Goal: Transaction & Acquisition: Purchase product/service

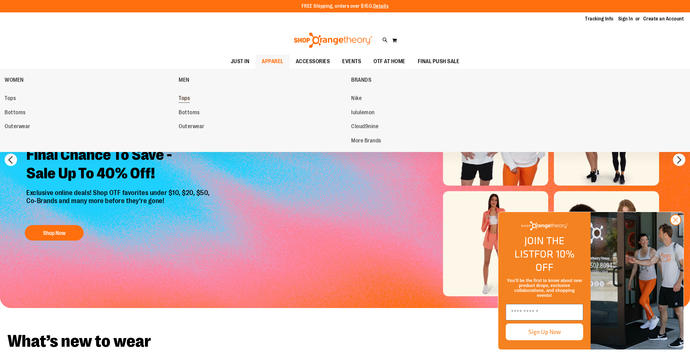
click at [185, 98] on span "Tops" at bounding box center [184, 99] width 11 height 8
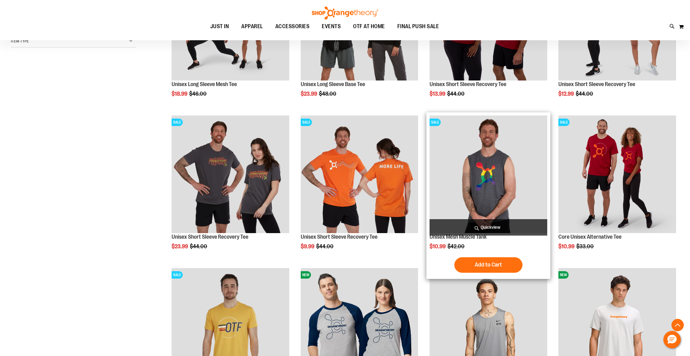
scroll to position [170, 0]
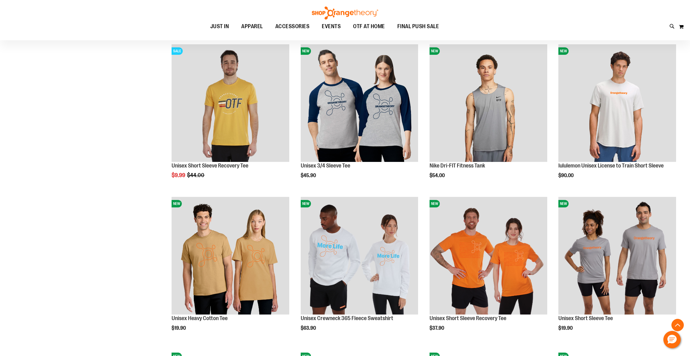
scroll to position [387, 0]
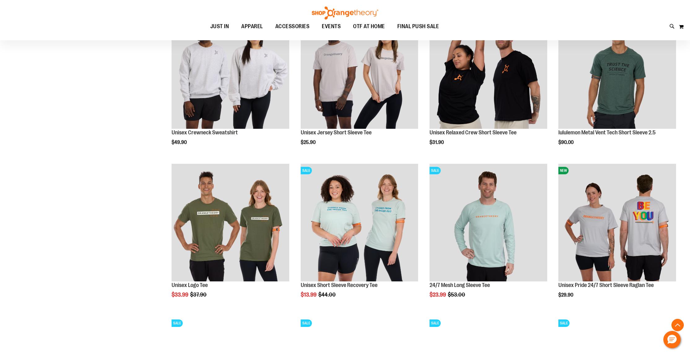
scroll to position [1185, 0]
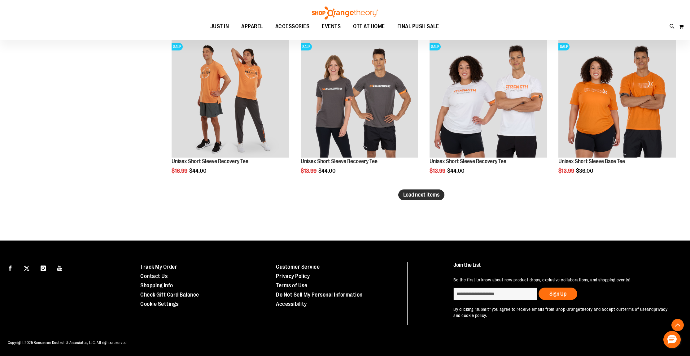
click at [431, 193] on span "Load next items" at bounding box center [421, 195] width 36 height 6
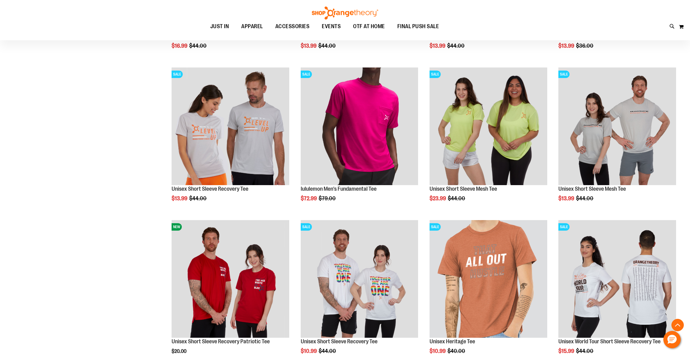
scroll to position [1390, 0]
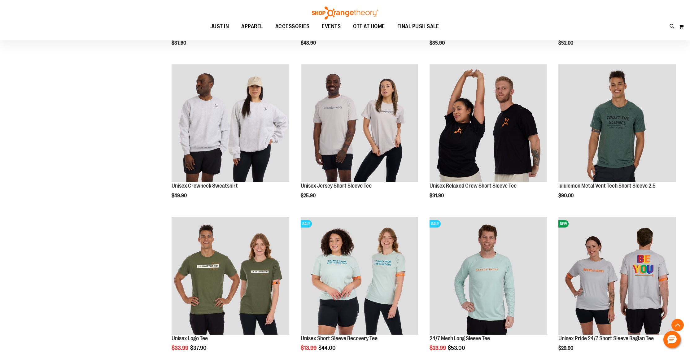
scroll to position [931, 0]
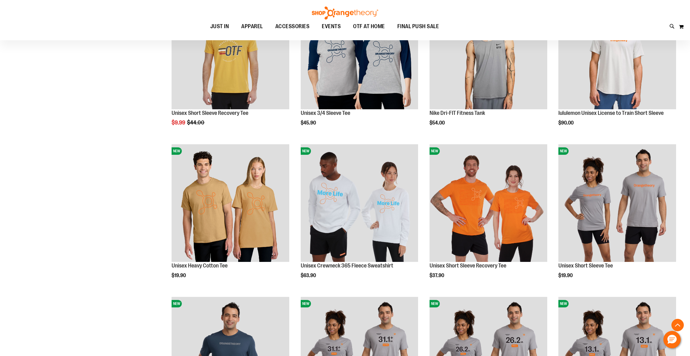
scroll to position [154, 0]
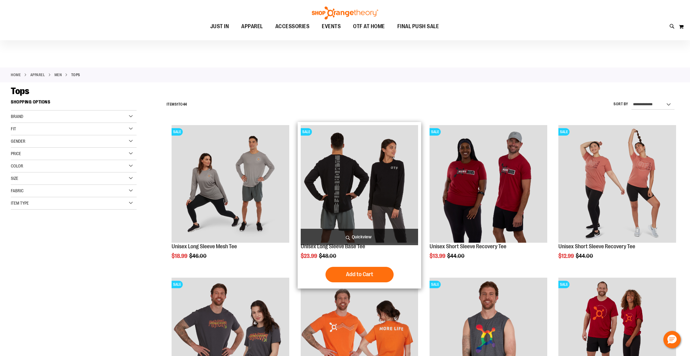
scroll to position [2, 0]
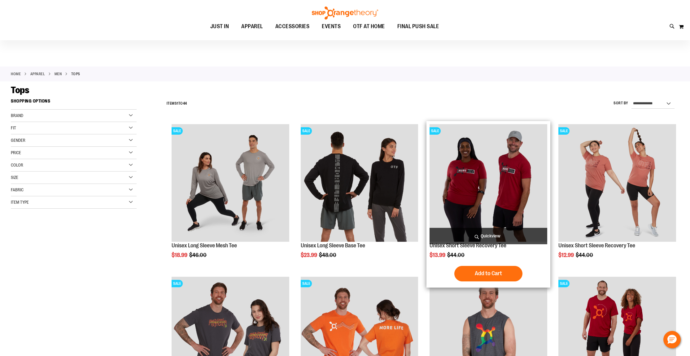
click at [467, 187] on img "product" at bounding box center [488, 183] width 118 height 118
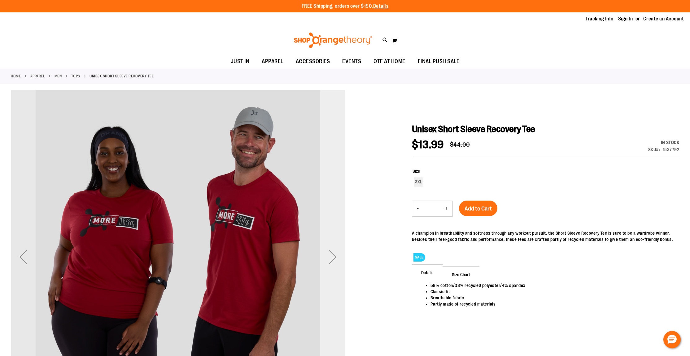
click at [333, 257] on div "Next" at bounding box center [332, 257] width 25 height 25
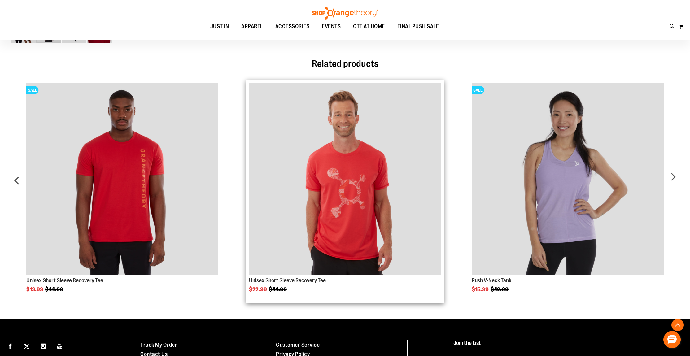
scroll to position [403, 0]
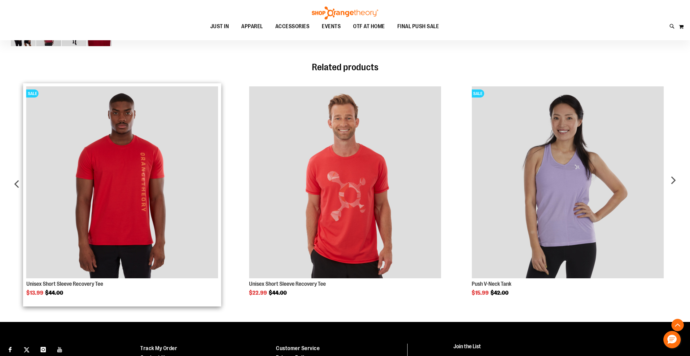
click at [125, 176] on img "Product Page Link" at bounding box center [122, 182] width 192 height 192
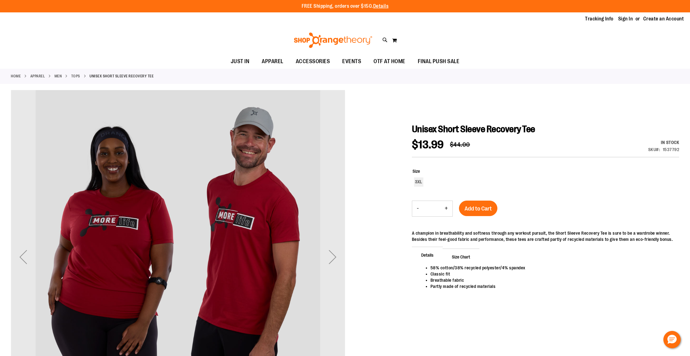
scroll to position [403, 0]
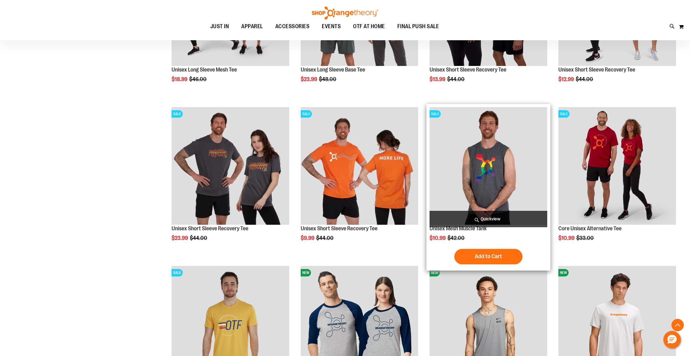
scroll to position [110, 0]
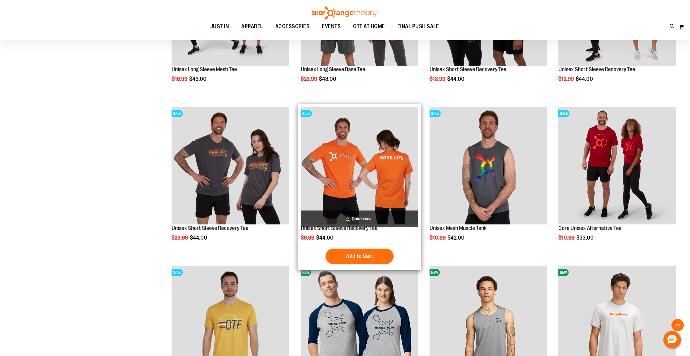
click at [373, 151] on img "product" at bounding box center [360, 166] width 118 height 118
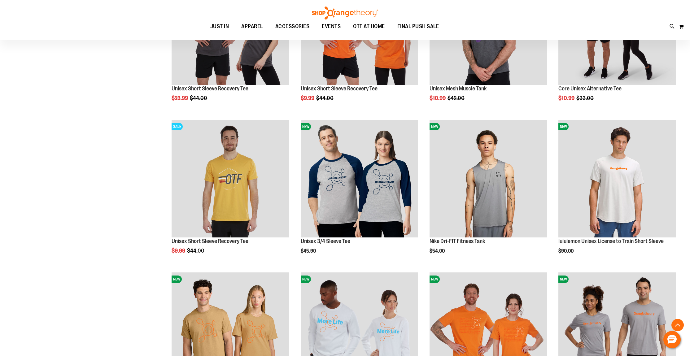
scroll to position [241, 0]
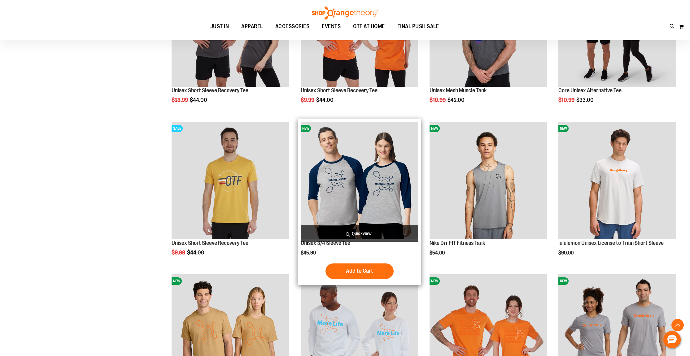
click at [330, 147] on img "product" at bounding box center [360, 181] width 118 height 118
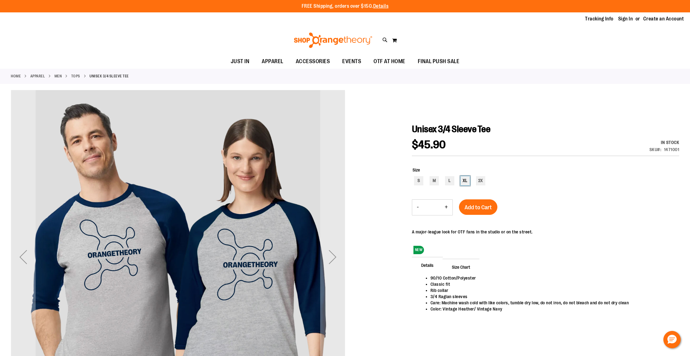
click at [465, 182] on div "XL" at bounding box center [464, 180] width 9 height 9
type input "***"
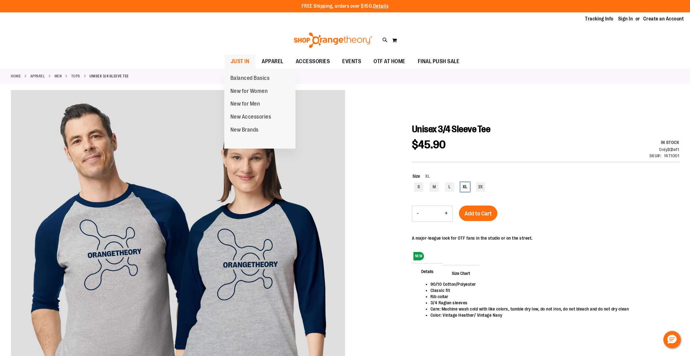
click at [236, 58] on span "JUST IN" at bounding box center [240, 62] width 19 height 14
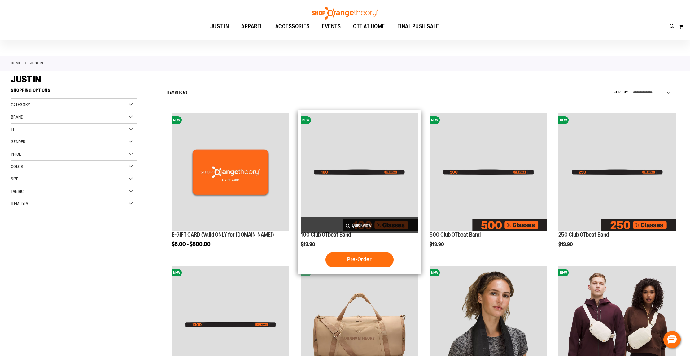
scroll to position [14, 0]
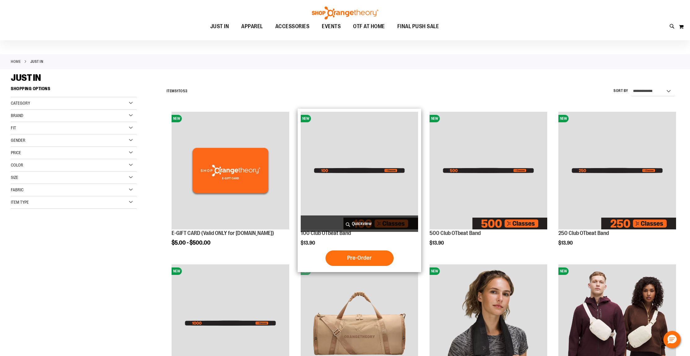
click at [384, 173] on img "product" at bounding box center [360, 171] width 118 height 118
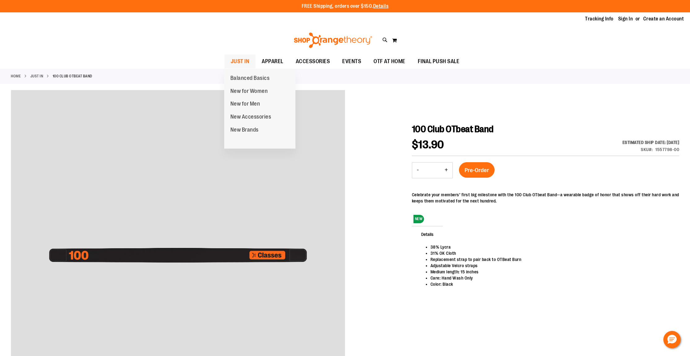
click at [245, 63] on span "JUST IN" at bounding box center [240, 62] width 19 height 14
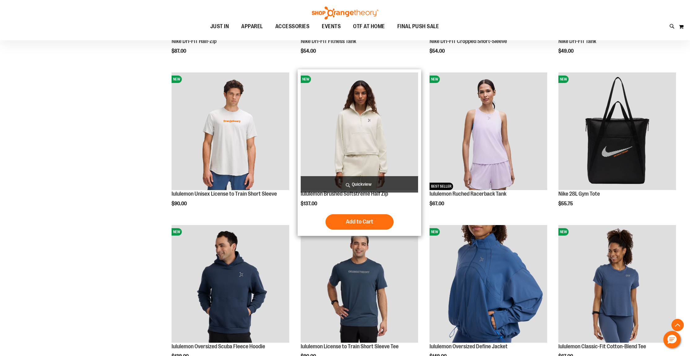
scroll to position [512, 0]
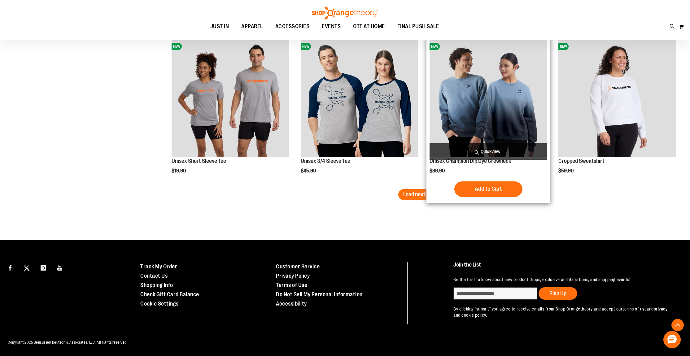
scroll to position [1307, 0]
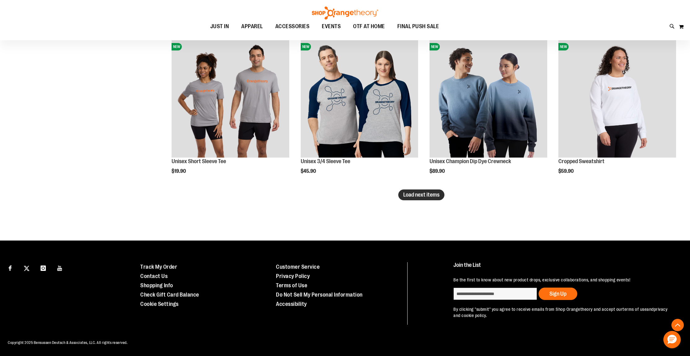
click at [434, 198] on span "Load next items" at bounding box center [421, 195] width 36 height 6
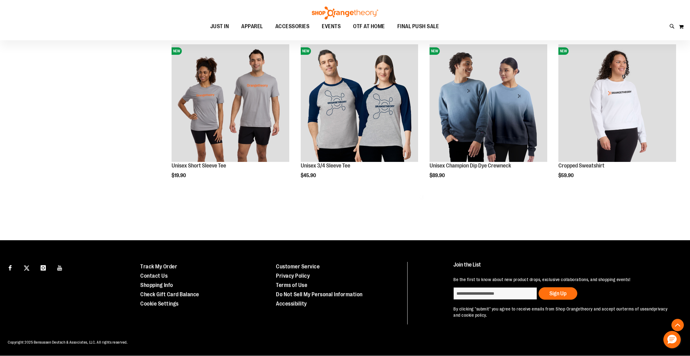
scroll to position [1297, 0]
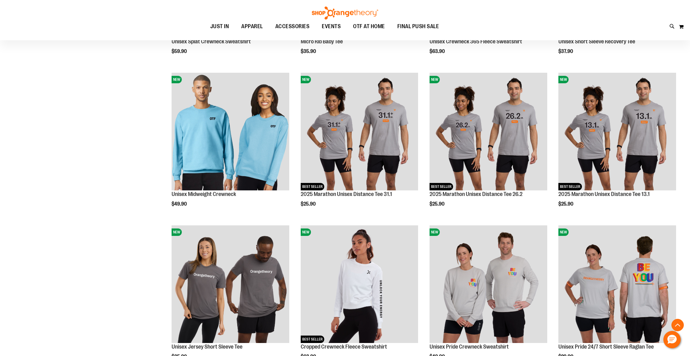
scroll to position [1694, 0]
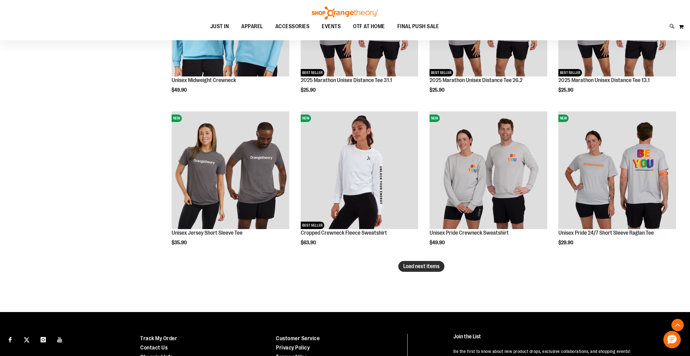
click at [438, 265] on span "Load next items" at bounding box center [421, 266] width 36 height 6
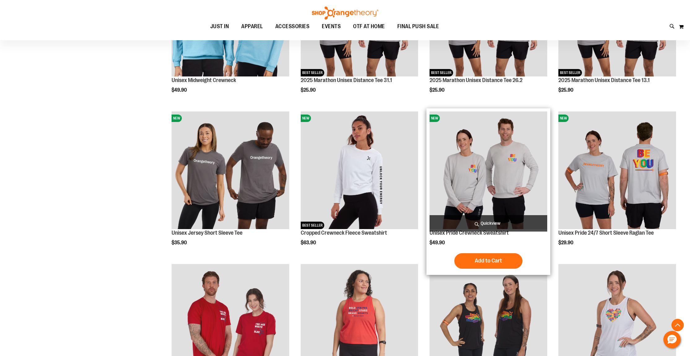
scroll to position [1694, 0]
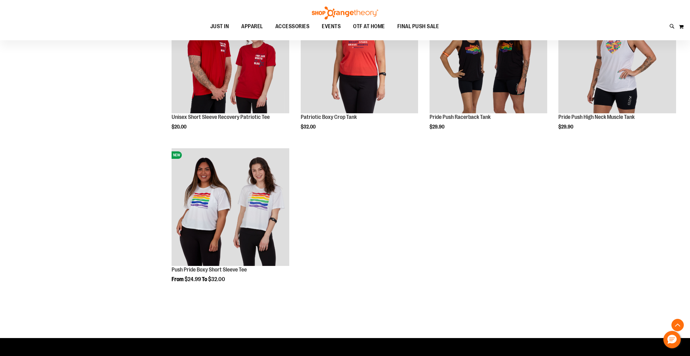
scroll to position [1962, 0]
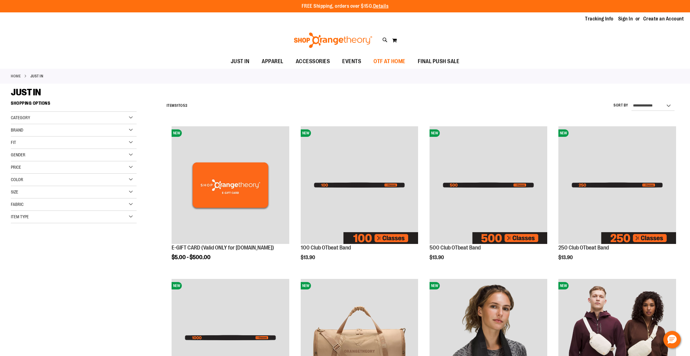
click at [384, 59] on span "OTF AT HOME" at bounding box center [389, 62] width 32 height 14
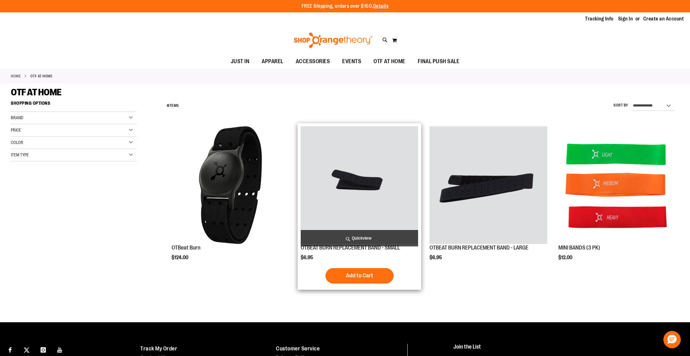
click at [341, 194] on img "product" at bounding box center [360, 185] width 118 height 118
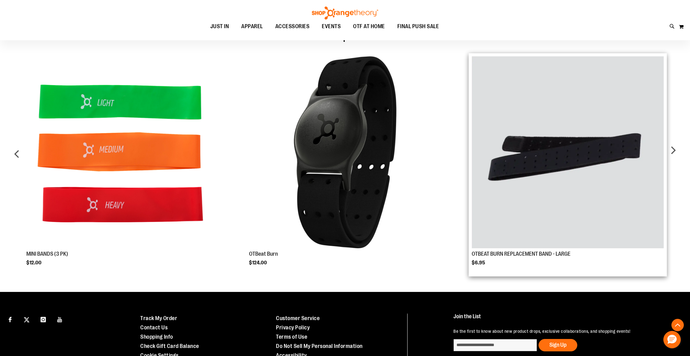
scroll to position [339, 0]
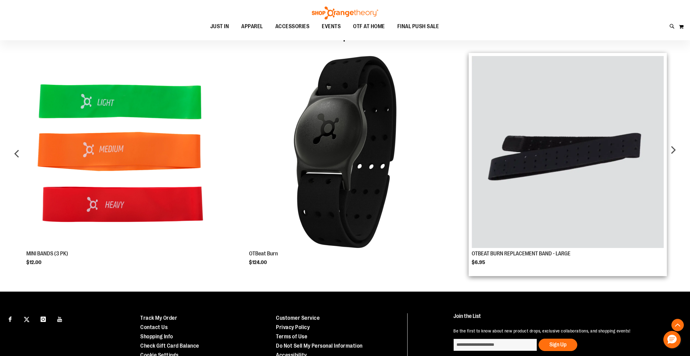
click at [545, 175] on img "Product Page Link" at bounding box center [568, 152] width 192 height 192
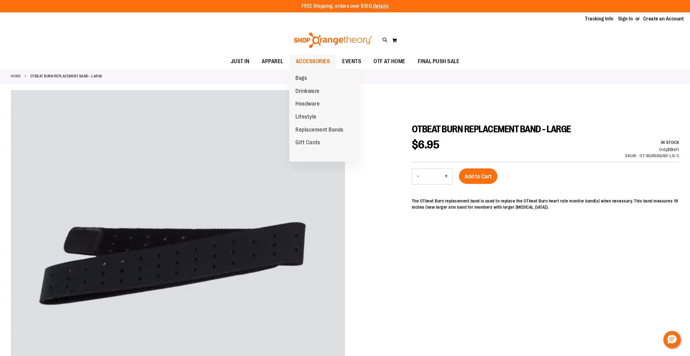
click at [327, 61] on span "ACCESSORIES" at bounding box center [313, 62] width 34 height 14
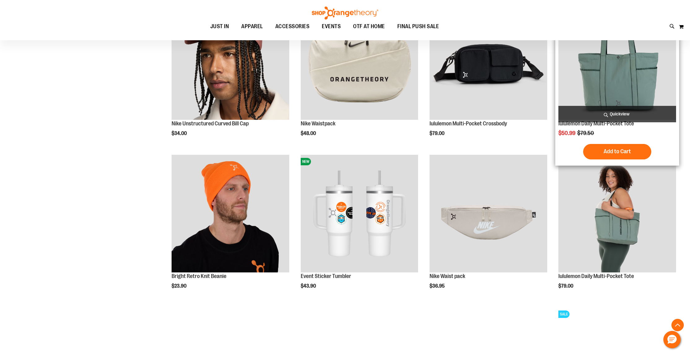
scroll to position [592, 0]
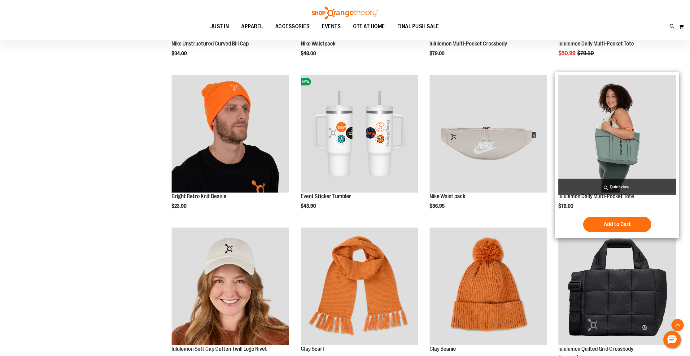
scroll to position [662, 0]
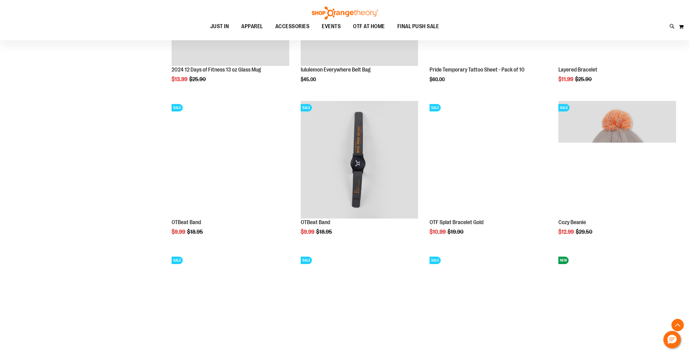
scroll to position [1116, 0]
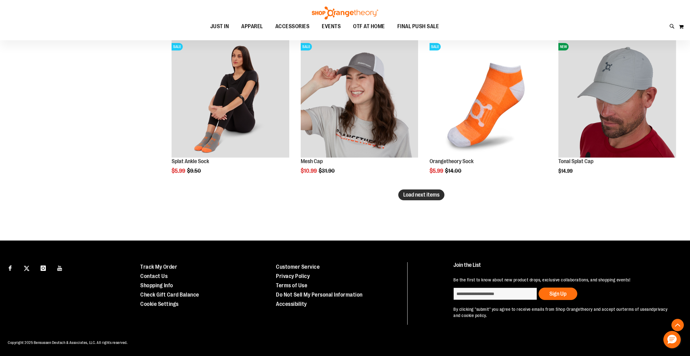
click at [422, 197] on span "Load next items" at bounding box center [421, 195] width 36 height 6
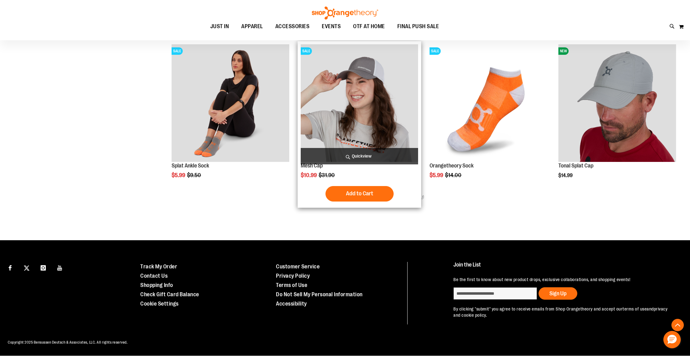
scroll to position [1303, 0]
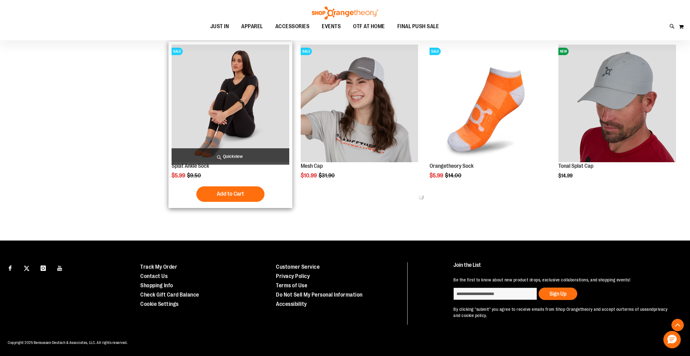
click at [240, 127] on img "product" at bounding box center [231, 104] width 118 height 118
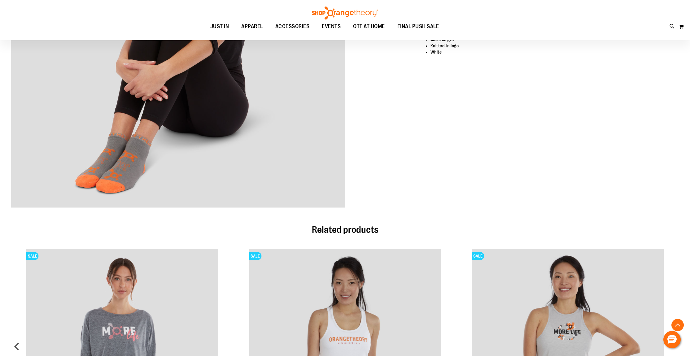
scroll to position [215, 0]
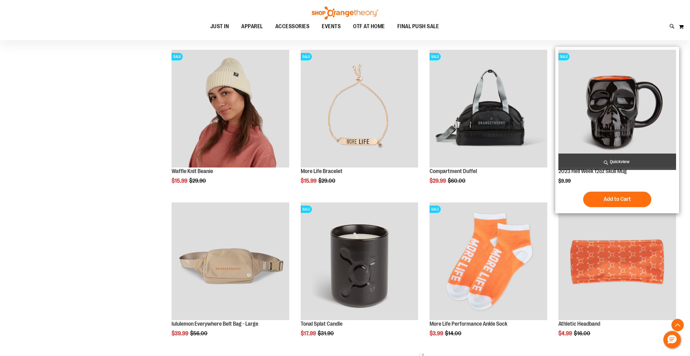
scroll to position [174, 0]
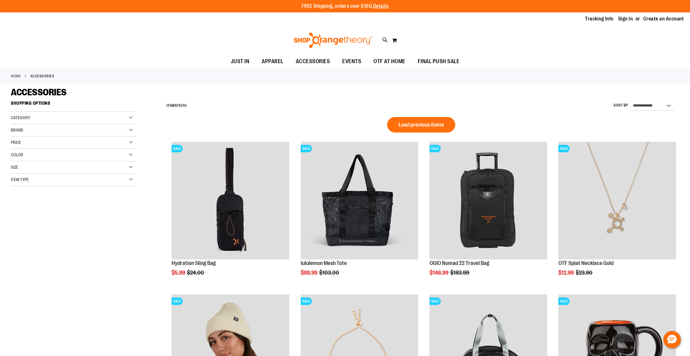
click at [436, 127] on span "Load previous items" at bounding box center [421, 125] width 45 height 6
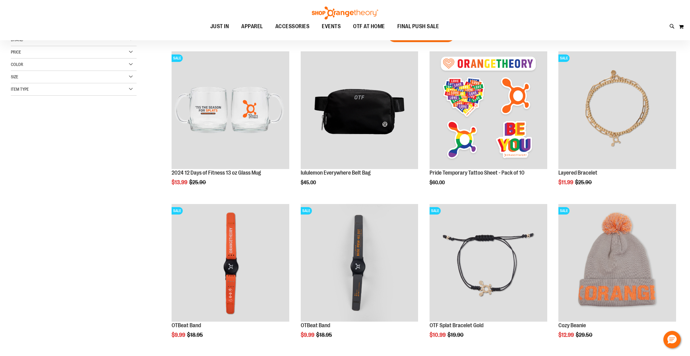
scroll to position [20, 0]
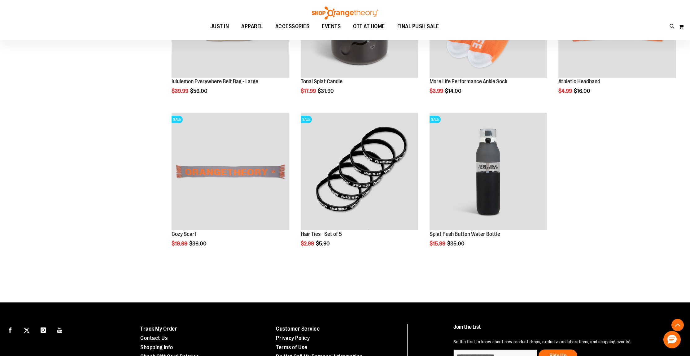
scroll to position [877, 0]
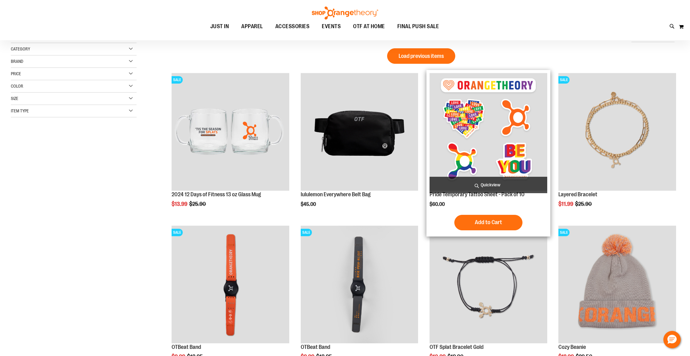
scroll to position [3, 0]
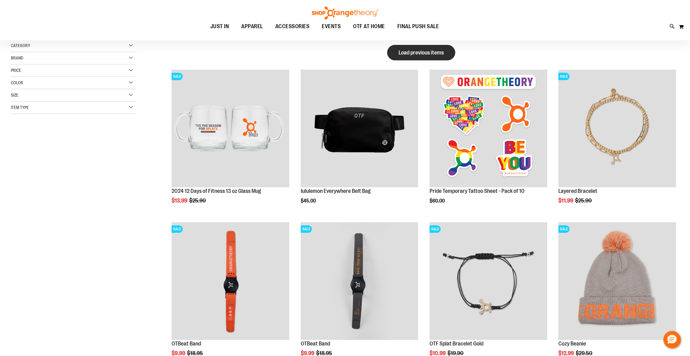
click at [411, 56] on button "Load previous items" at bounding box center [421, 52] width 68 height 15
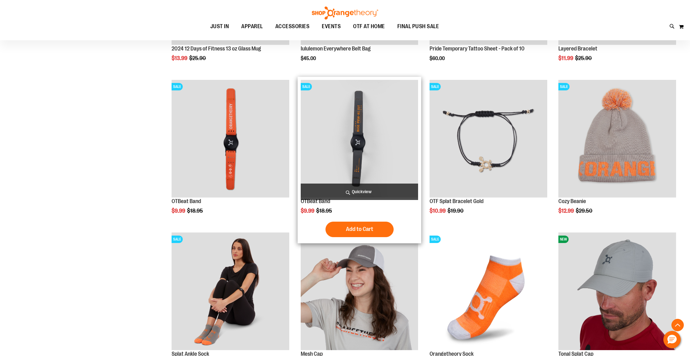
scroll to position [609, 0]
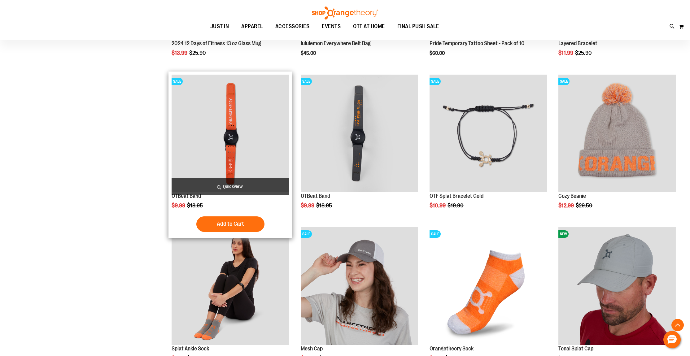
click at [241, 121] on img "product" at bounding box center [231, 134] width 118 height 118
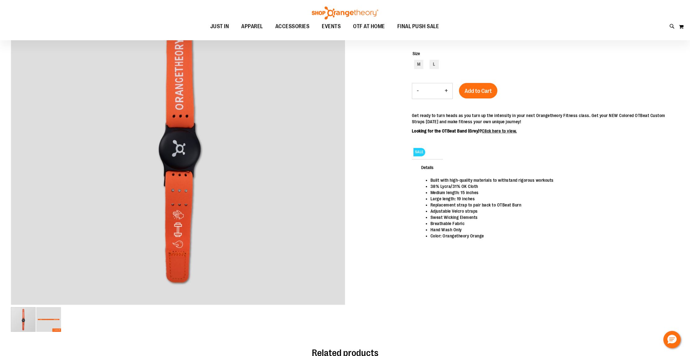
scroll to position [49, 0]
click at [420, 73] on div "Size M L" at bounding box center [545, 60] width 267 height 33
click at [421, 68] on div "M" at bounding box center [418, 63] width 9 height 9
type input "***"
click at [517, 130] on link "Click here to view." at bounding box center [499, 130] width 35 height 5
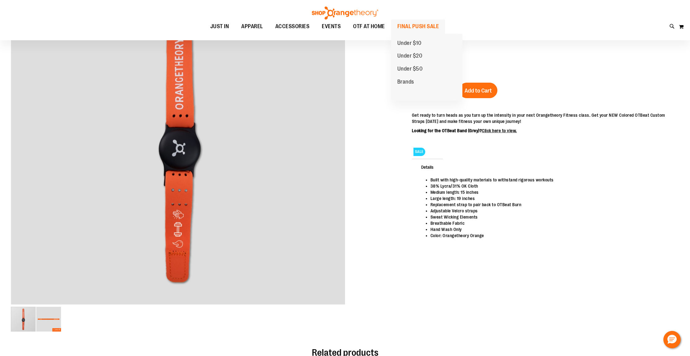
click at [412, 25] on span "FINAL PUSH SALE" at bounding box center [418, 27] width 42 height 14
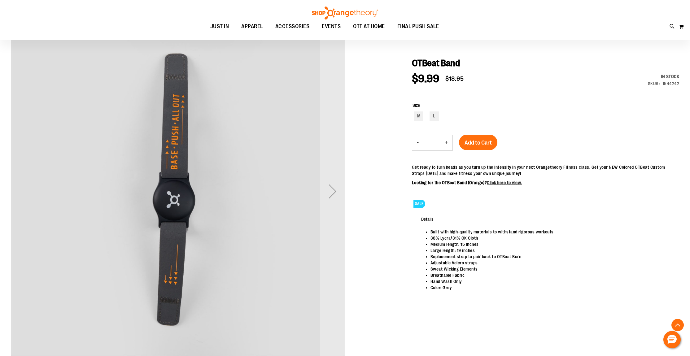
scroll to position [128, 0]
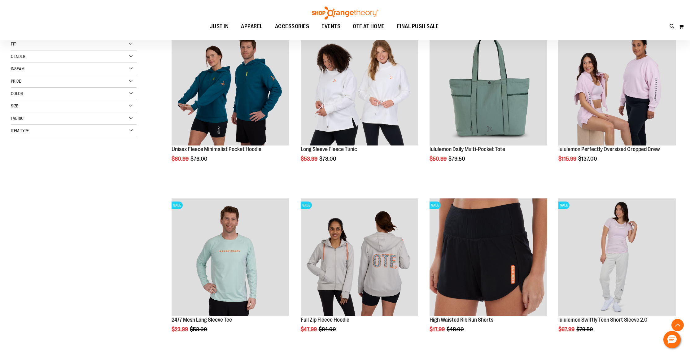
scroll to position [187, 0]
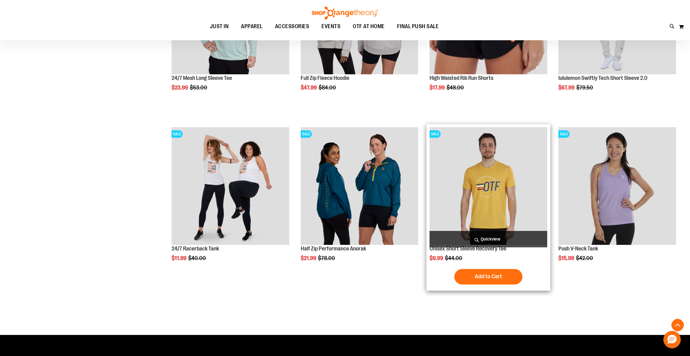
scroll to position [403, 0]
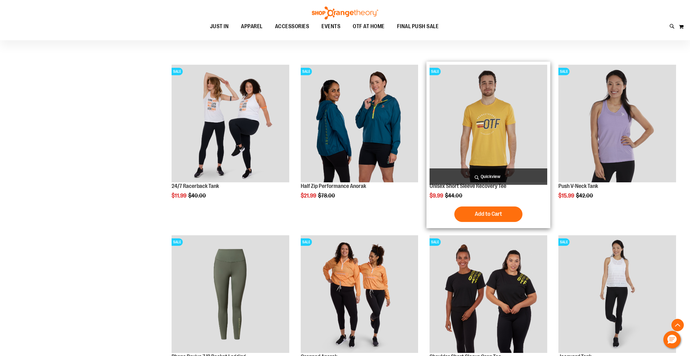
click at [538, 102] on img "product" at bounding box center [488, 124] width 118 height 118
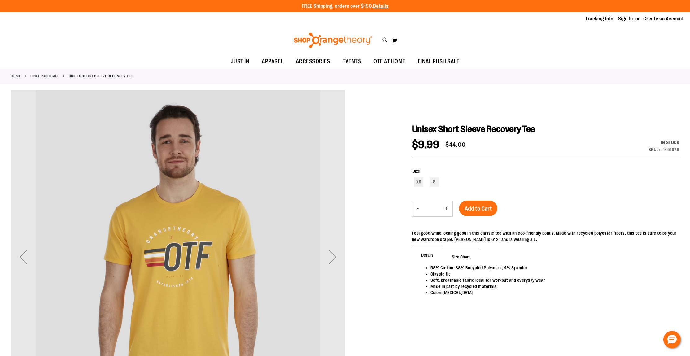
scroll to position [2, 0]
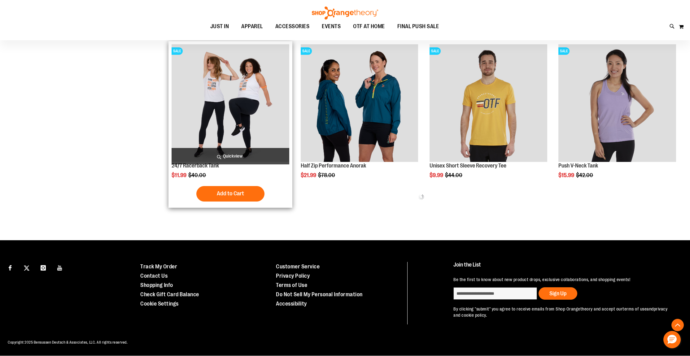
scroll to position [318, 0]
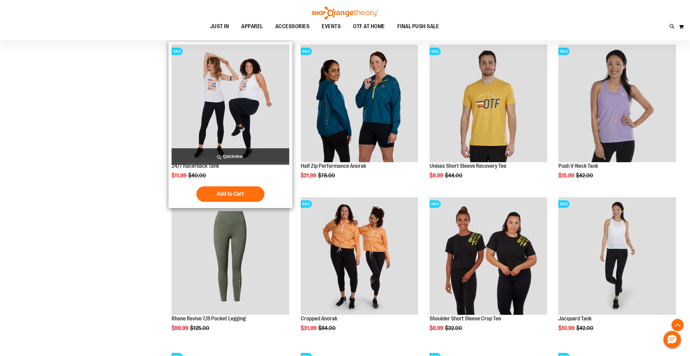
click at [262, 124] on img "product" at bounding box center [231, 104] width 118 height 118
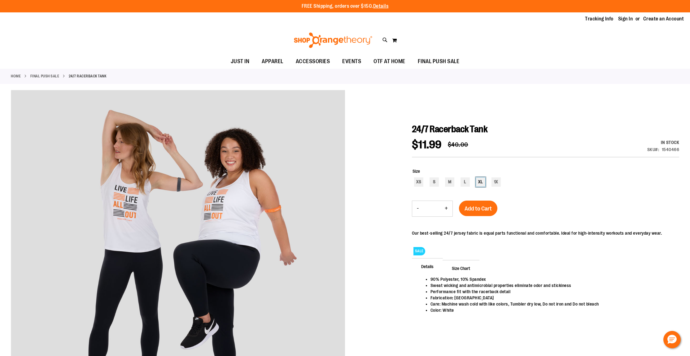
click at [480, 183] on div "XL" at bounding box center [480, 181] width 9 height 9
type input "***"
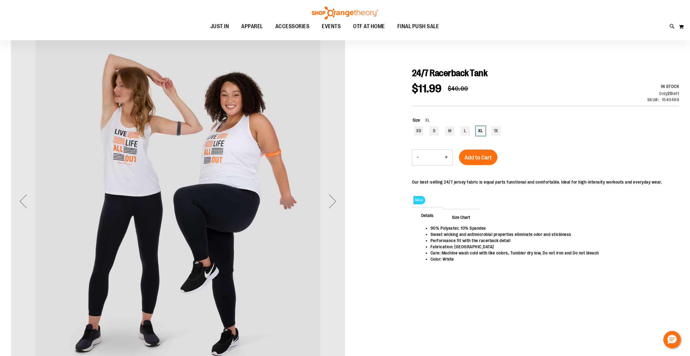
scroll to position [57, 0]
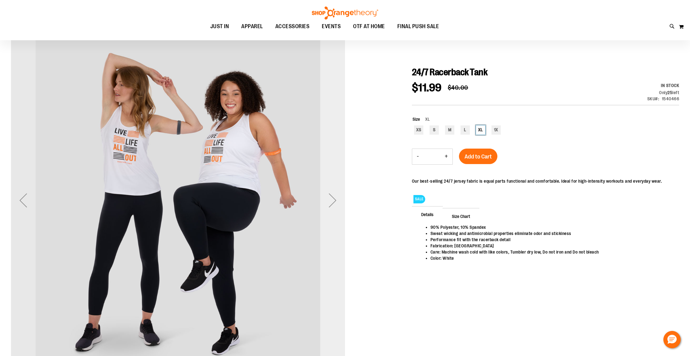
click at [328, 204] on div "Next" at bounding box center [332, 200] width 25 height 25
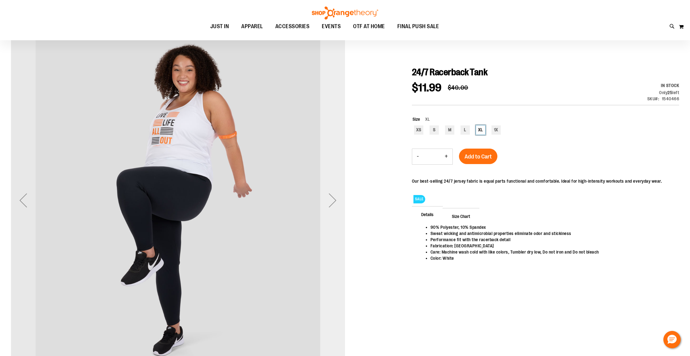
click at [328, 204] on div "Next" at bounding box center [332, 200] width 25 height 25
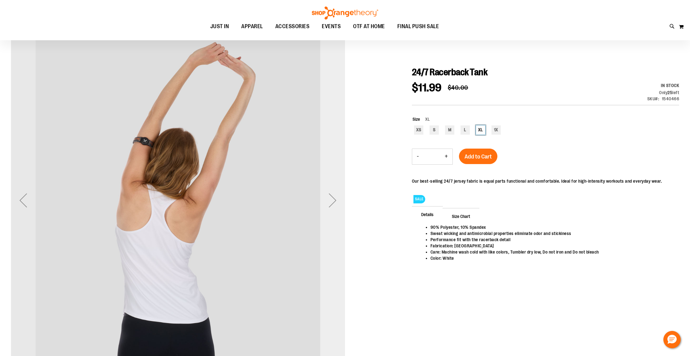
click at [328, 204] on div "Next" at bounding box center [332, 200] width 25 height 25
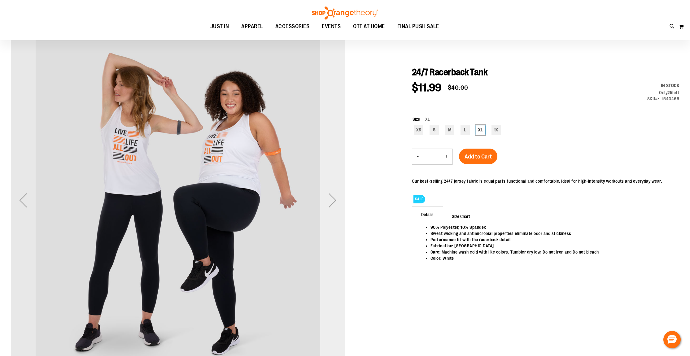
click at [328, 204] on div "Next" at bounding box center [332, 200] width 25 height 25
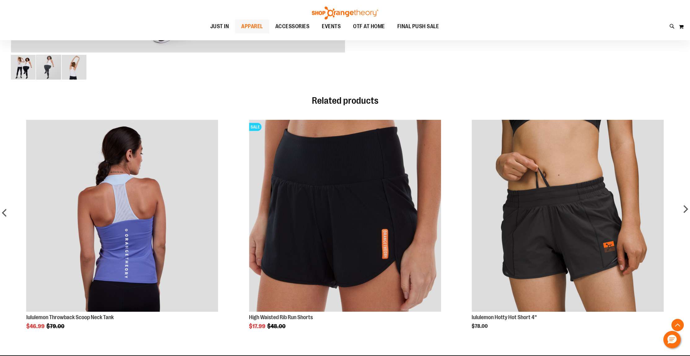
scroll to position [367, 0]
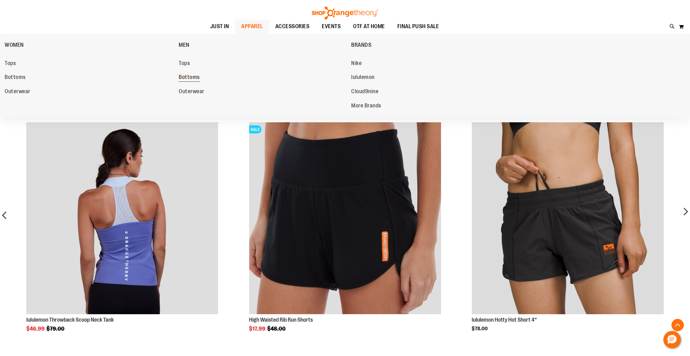
click at [190, 80] on span "Bottoms" at bounding box center [189, 78] width 21 height 8
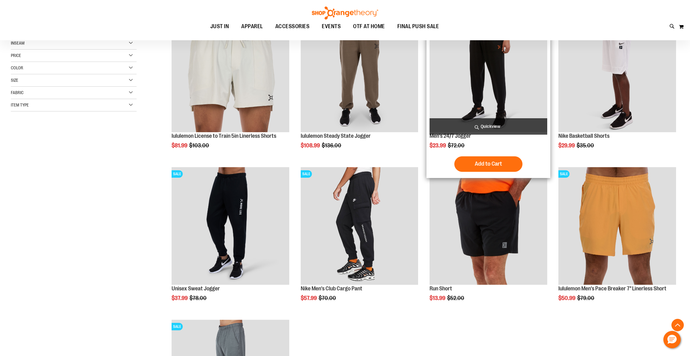
scroll to position [112, 0]
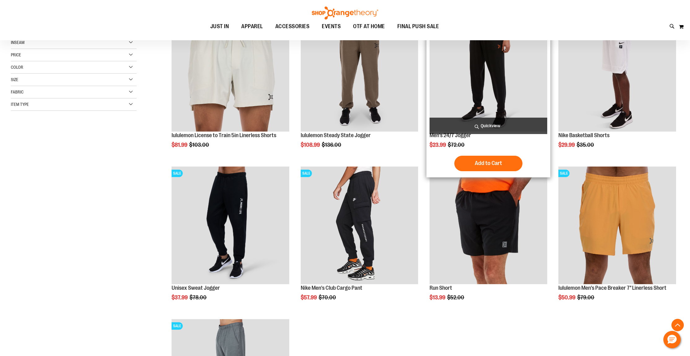
click at [474, 104] on img "product" at bounding box center [488, 73] width 118 height 118
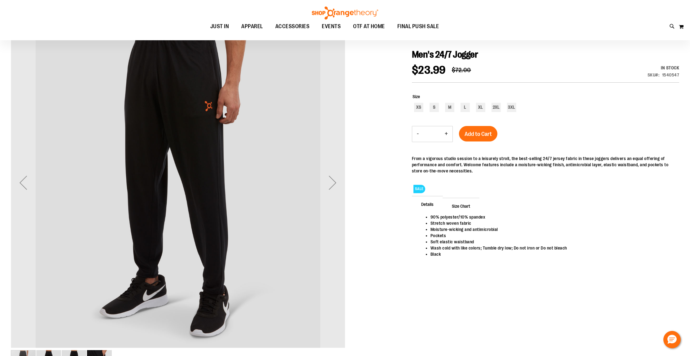
scroll to position [75, 0]
click at [325, 180] on div "Next" at bounding box center [332, 181] width 25 height 25
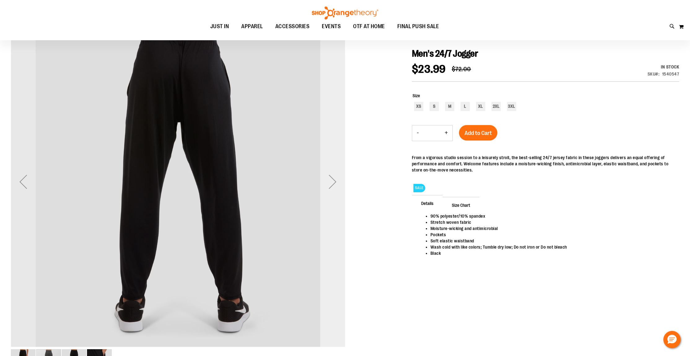
click at [325, 180] on div "Next" at bounding box center [332, 181] width 25 height 25
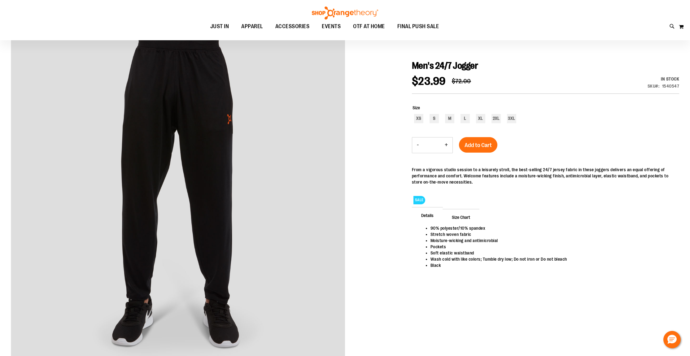
scroll to position [64, 0]
click at [481, 120] on div "XL" at bounding box center [480, 117] width 9 height 9
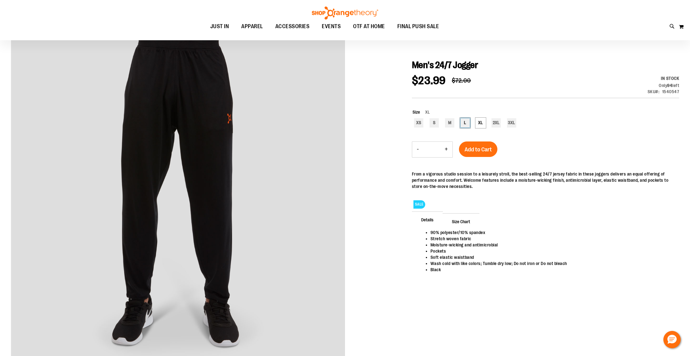
click at [466, 123] on div "L" at bounding box center [464, 122] width 9 height 9
type input "***"
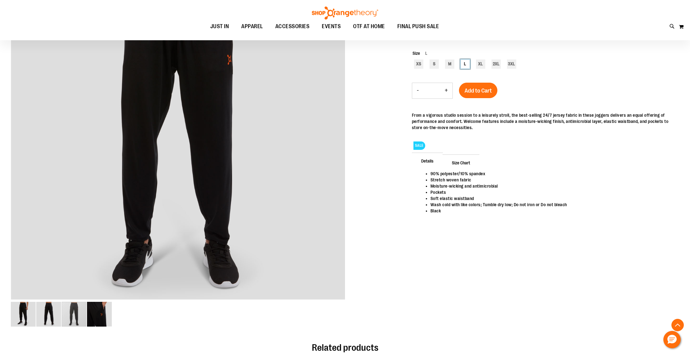
scroll to position [102, 0]
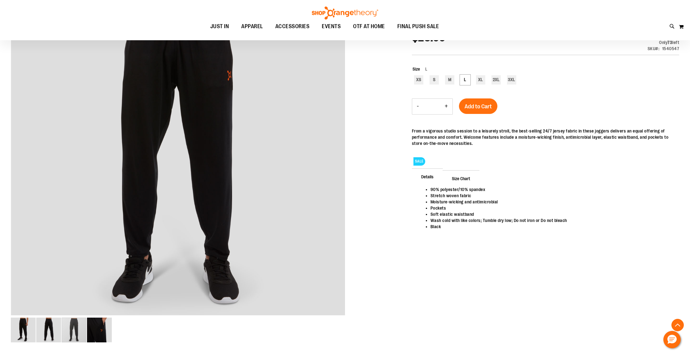
click at [461, 179] on span "Size Chart" at bounding box center [461, 178] width 37 height 16
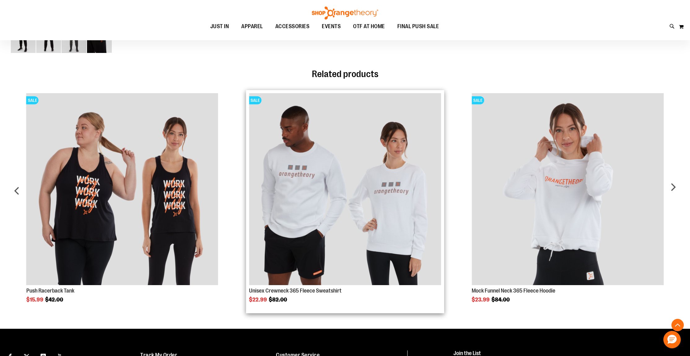
scroll to position [397, 0]
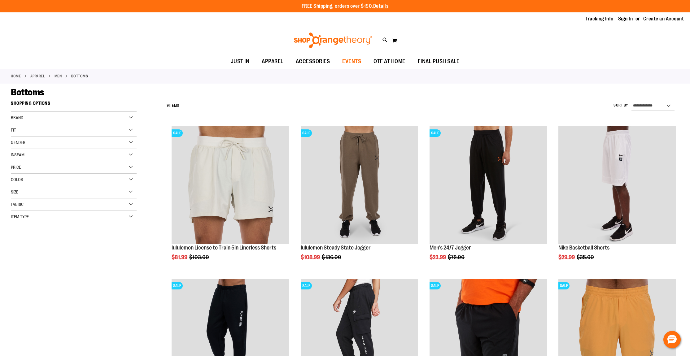
click at [350, 59] on span "EVENTS" at bounding box center [351, 62] width 19 height 14
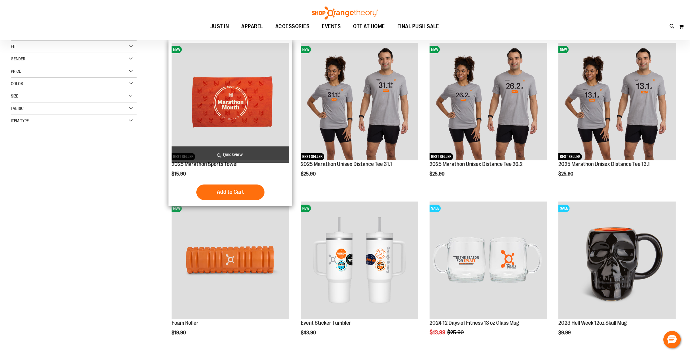
scroll to position [83, 0]
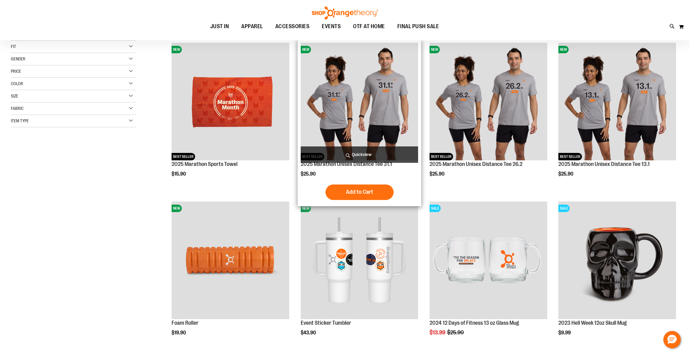
click at [364, 61] on img "product" at bounding box center [360, 102] width 118 height 118
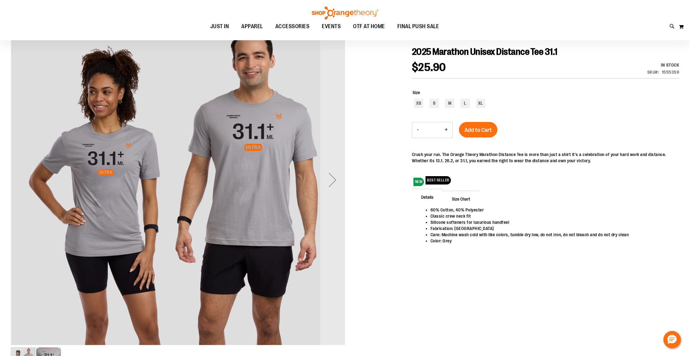
scroll to position [77, 0]
click at [329, 178] on div "Next" at bounding box center [332, 180] width 25 height 25
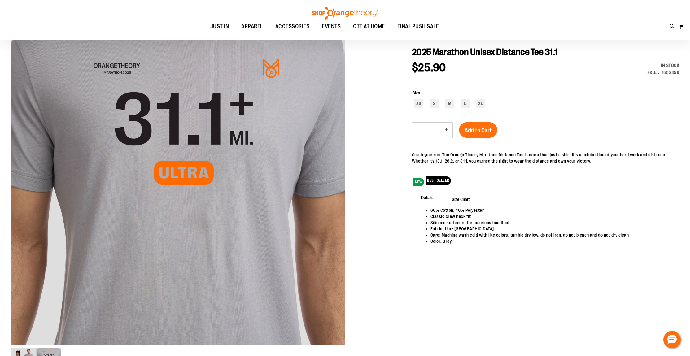
scroll to position [70, 0]
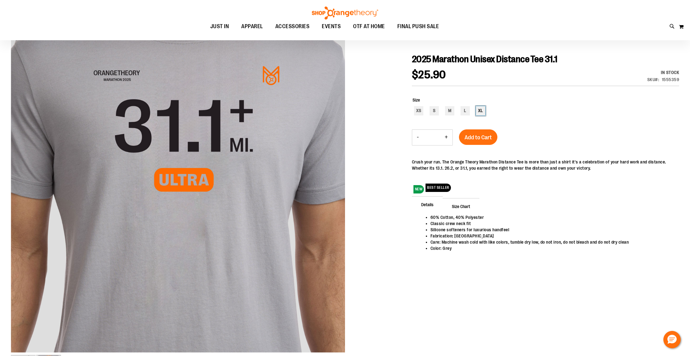
click at [481, 109] on div "XL" at bounding box center [480, 110] width 9 height 9
type input "***"
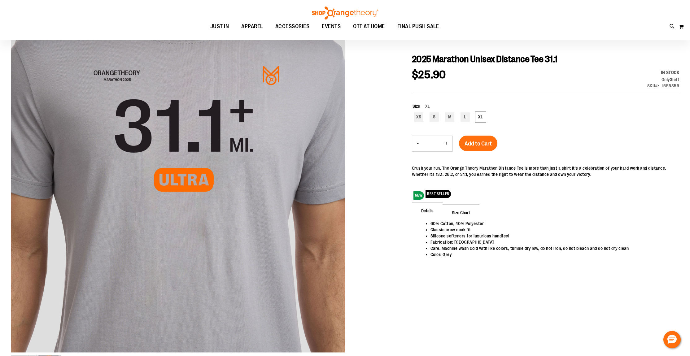
click at [467, 212] on span "Size Chart" at bounding box center [461, 212] width 37 height 16
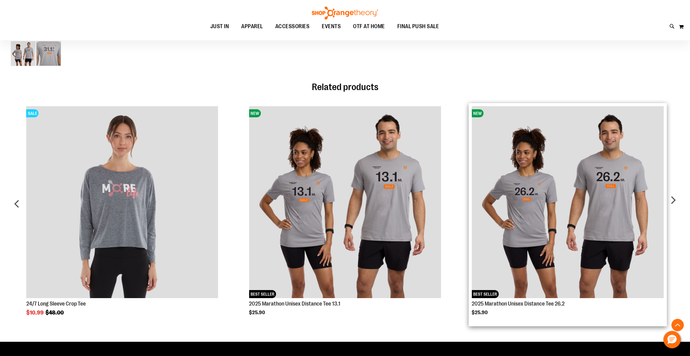
scroll to position [385, 0]
